Goal: Check status

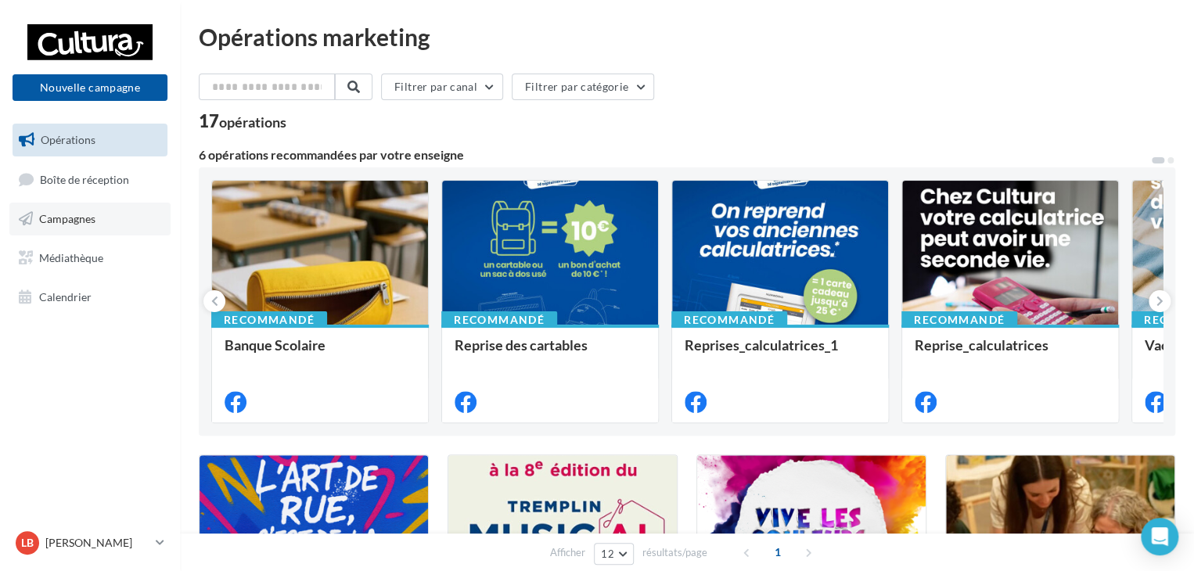
click at [91, 217] on span "Campagnes" at bounding box center [67, 218] width 56 height 13
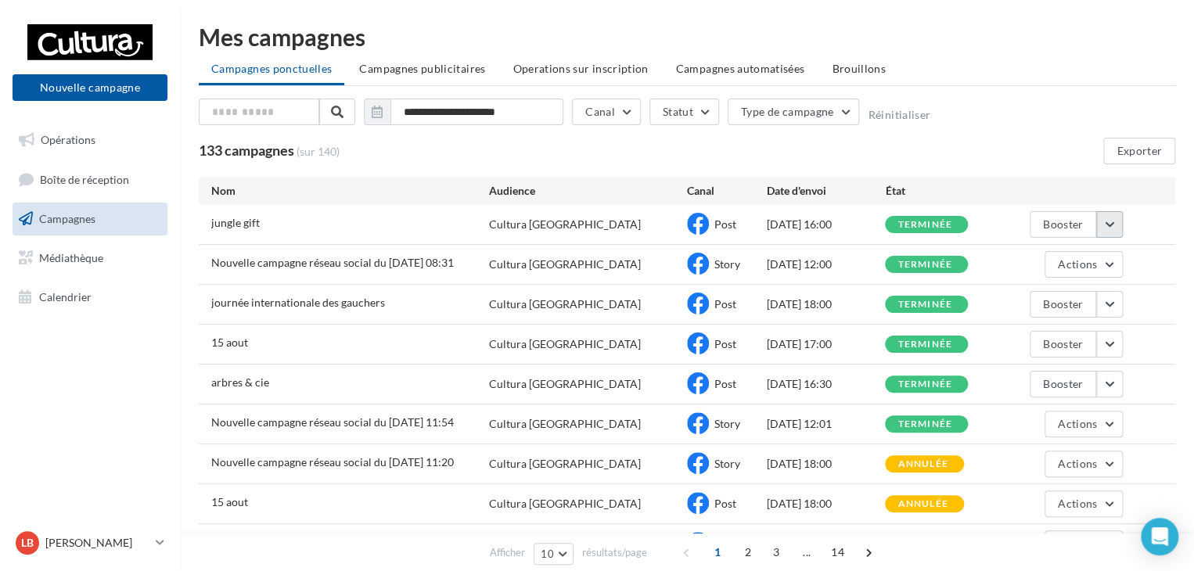
click at [1111, 229] on button "button" at bounding box center [1109, 224] width 27 height 27
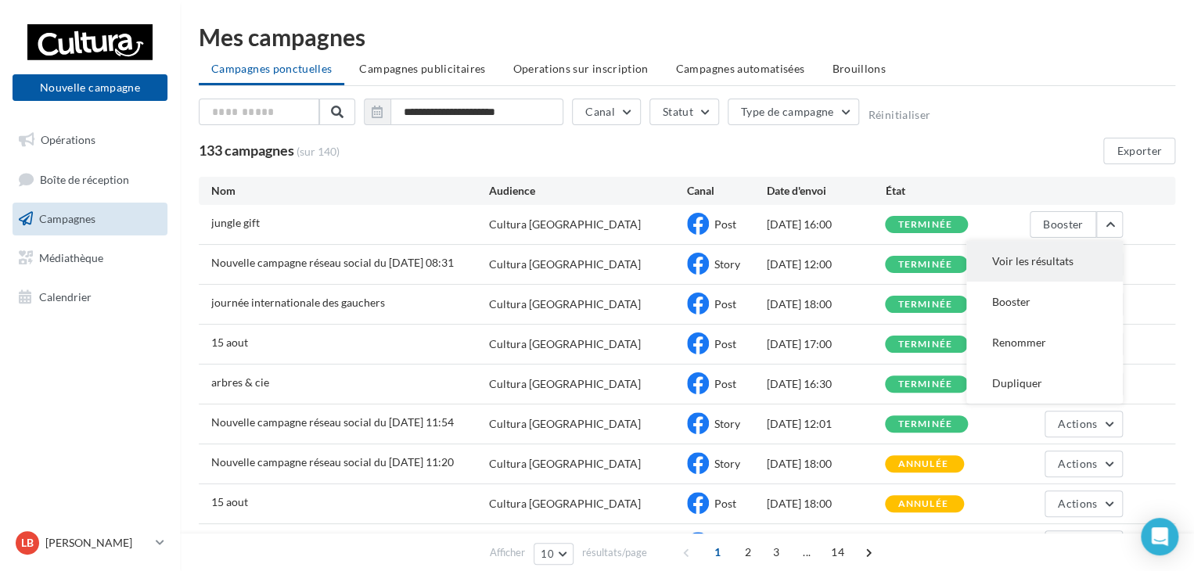
click at [1103, 254] on button "Voir les résultats" at bounding box center [1044, 261] width 156 height 41
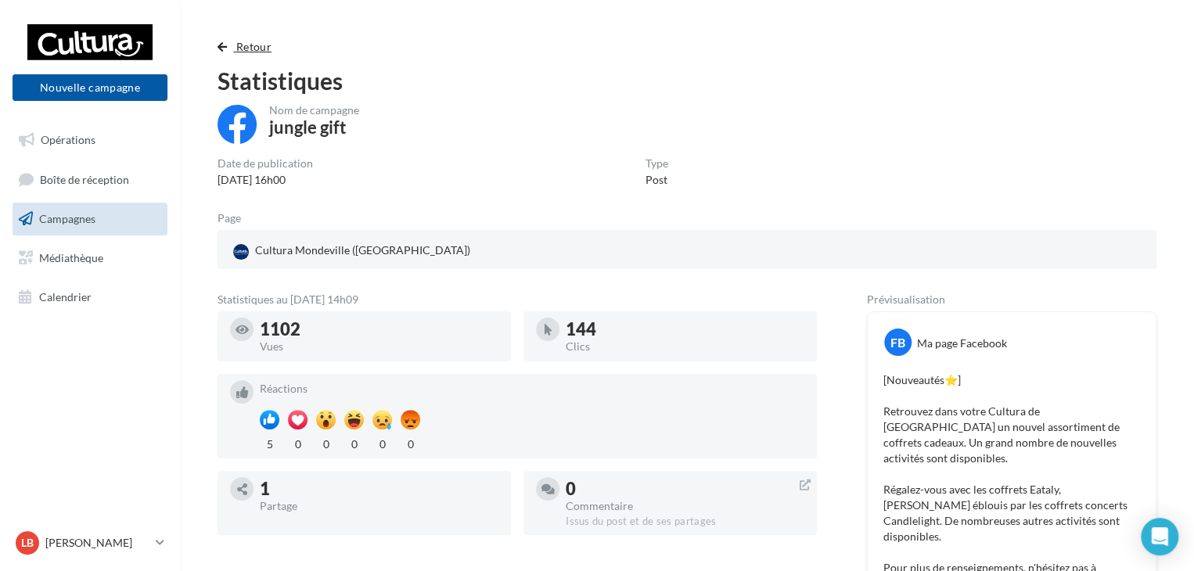
click at [224, 49] on span "button" at bounding box center [221, 46] width 9 height 11
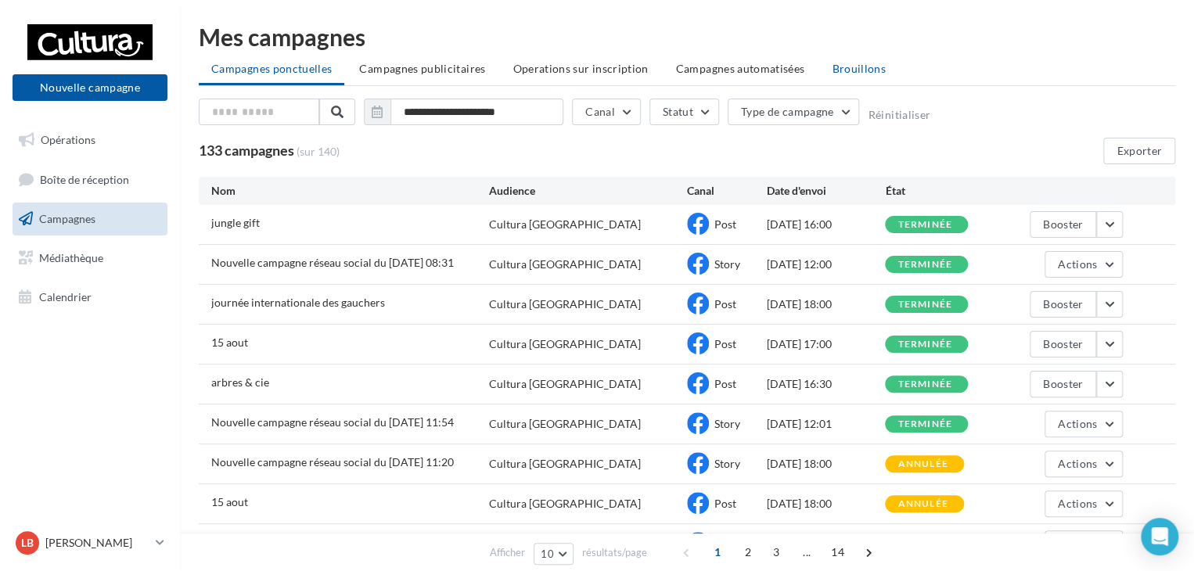
click at [871, 60] on li "Brouillons" at bounding box center [858, 69] width 79 height 28
